Goal: Find specific fact: Find specific fact

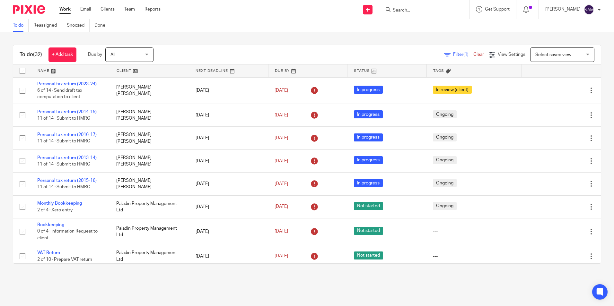
scroll to position [32, 0]
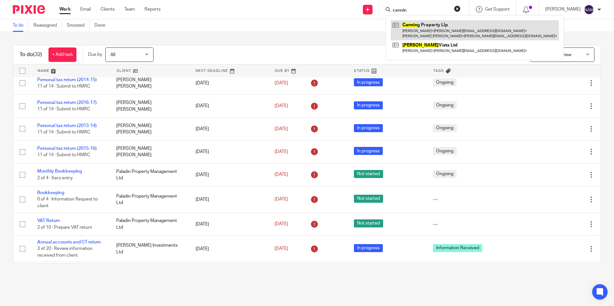
type input "cannin"
click at [410, 26] on link at bounding box center [475, 30] width 168 height 20
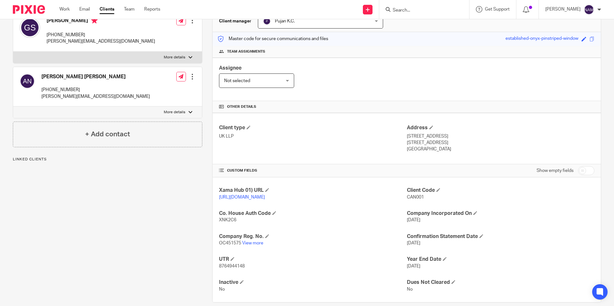
scroll to position [85, 0]
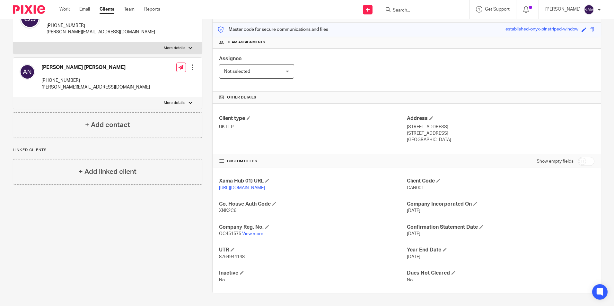
drag, startPoint x: 401, startPoint y: 119, endPoint x: 421, endPoint y: 133, distance: 24.0
click at [421, 133] on div "Client type UK LLP Address [STREET_ADDRESS] [STREET_ADDRESS] [GEOGRAPHIC_DATA]" at bounding box center [406, 129] width 388 height 51
drag, startPoint x: 421, startPoint y: 133, endPoint x: 415, endPoint y: 121, distance: 12.9
click at [415, 124] on p "[STREET_ADDRESS]" at bounding box center [500, 127] width 187 height 6
drag, startPoint x: 403, startPoint y: 121, endPoint x: 428, endPoint y: 142, distance: 31.9
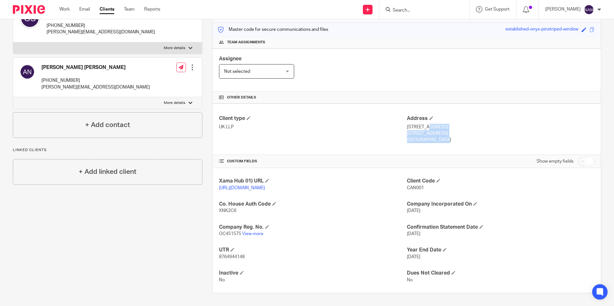
click at [428, 142] on div "Client type UK LLP Address [STREET_ADDRESS] [STREET_ADDRESS] [GEOGRAPHIC_DATA]" at bounding box center [406, 129] width 388 height 51
copy div "[STREET_ADDRESS]"
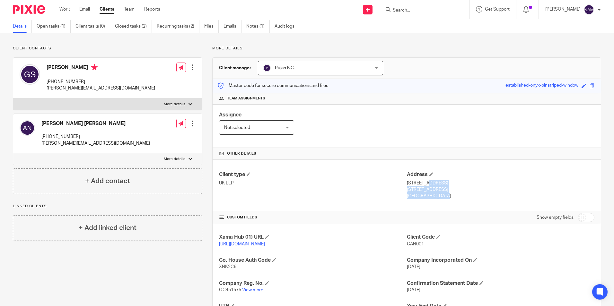
scroll to position [0, 0]
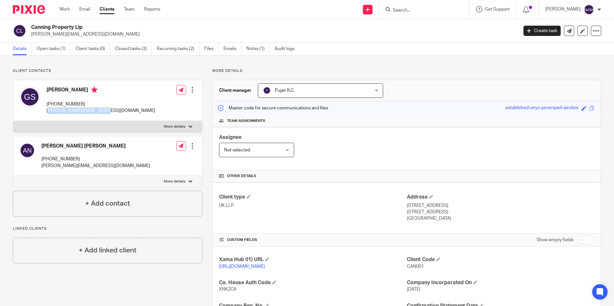
drag, startPoint x: 49, startPoint y: 110, endPoint x: 112, endPoint y: 113, distance: 62.9
click at [113, 113] on div "[PERSON_NAME] [PHONE_NUMBER] [EMAIL_ADDRESS][DOMAIN_NAME] Edit contact Create c…" at bounding box center [107, 100] width 189 height 41
drag, startPoint x: 112, startPoint y: 113, endPoint x: 102, endPoint y: 111, distance: 9.7
click at [102, 111] on div "[PERSON_NAME] [PHONE_NUMBER] [EMAIL_ADDRESS][DOMAIN_NAME] Edit contact Create c…" at bounding box center [107, 100] width 189 height 41
drag, startPoint x: 102, startPoint y: 111, endPoint x: 45, endPoint y: 115, distance: 56.9
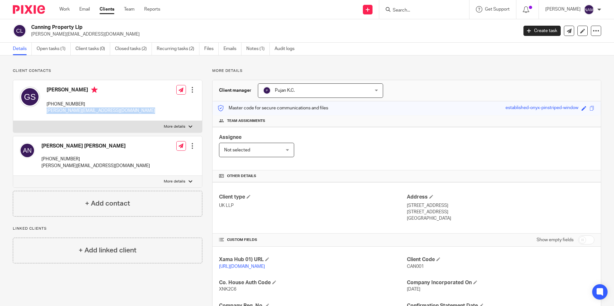
click at [45, 115] on div "[PERSON_NAME] [PHONE_NUMBER] [EMAIL_ADDRESS][DOMAIN_NAME] Edit contact Create c…" at bounding box center [107, 100] width 189 height 41
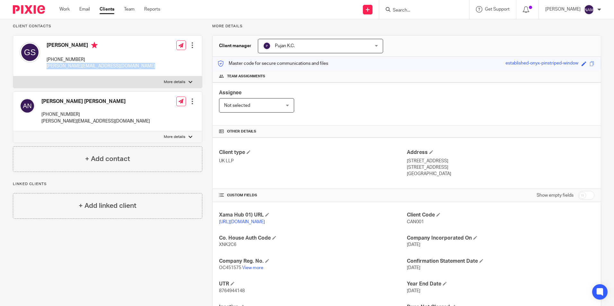
scroll to position [85, 0]
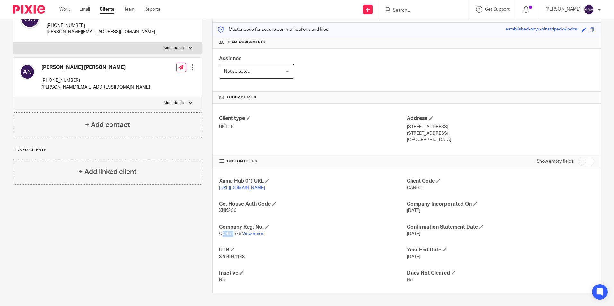
drag, startPoint x: 221, startPoint y: 234, endPoint x: 231, endPoint y: 232, distance: 9.7
click at [231, 232] on span "OC451575" at bounding box center [230, 234] width 22 height 4
drag, startPoint x: 231, startPoint y: 232, endPoint x: 239, endPoint y: 233, distance: 8.8
click at [239, 233] on span "OC451575" at bounding box center [230, 234] width 22 height 4
copy span "OC451575"
